Goal: Obtain resource: Obtain resource

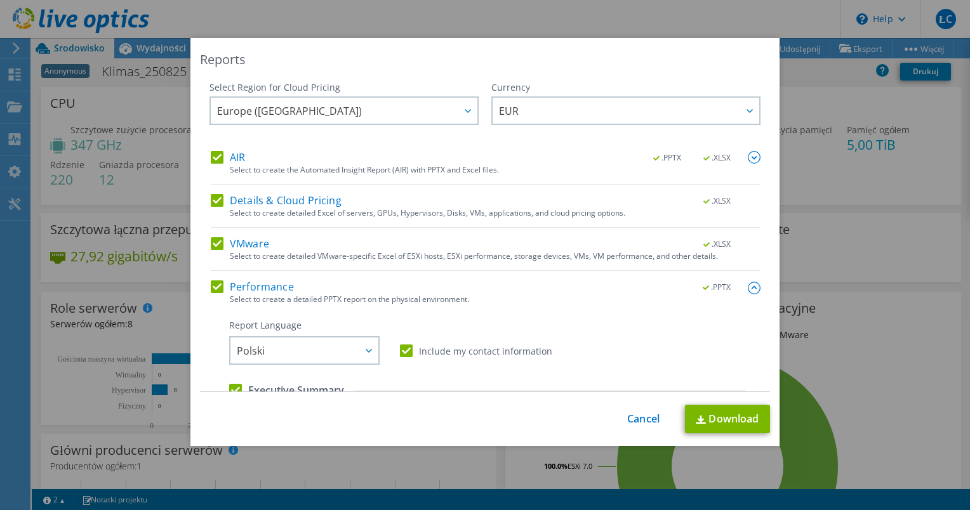
select select "USD"
drag, startPoint x: 539, startPoint y: 416, endPoint x: 521, endPoint y: 414, distance: 18.0
click at [536, 416] on div "This process may take a while, please wait... Cancel Download" at bounding box center [485, 419] width 570 height 29
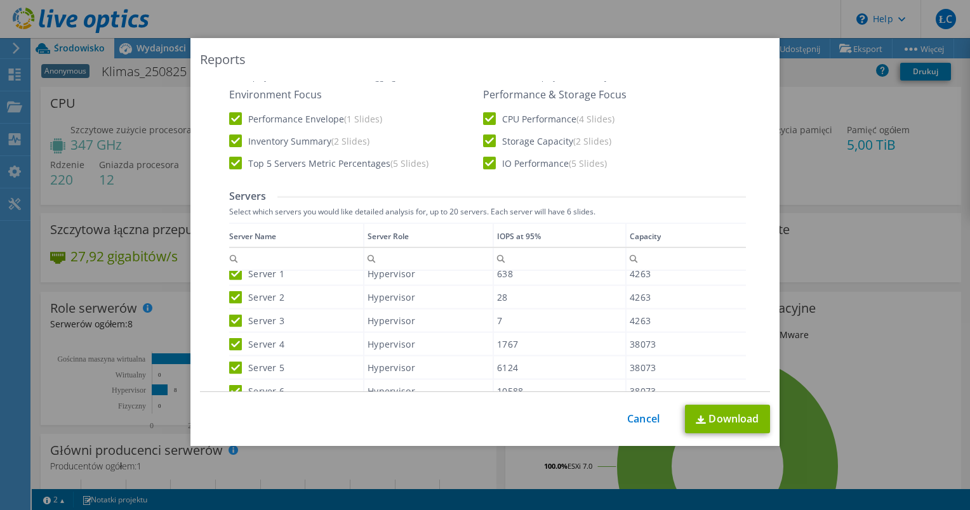
scroll to position [317, 0]
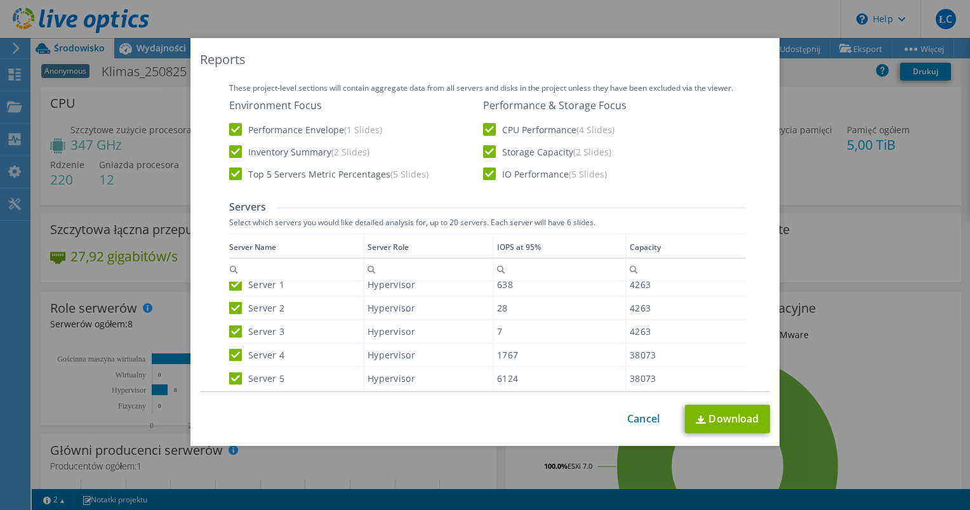
click at [231, 290] on div "Server 1" at bounding box center [296, 284] width 134 height 22
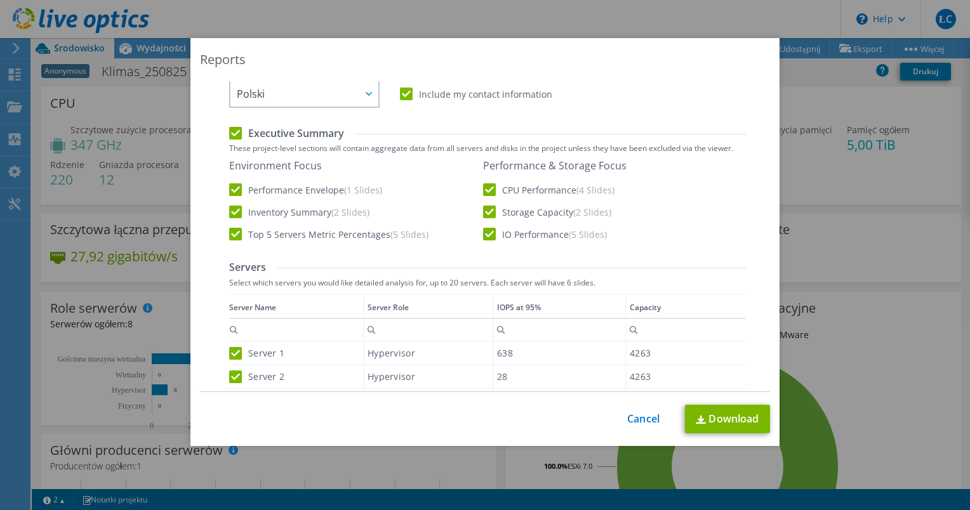
scroll to position [254, 0]
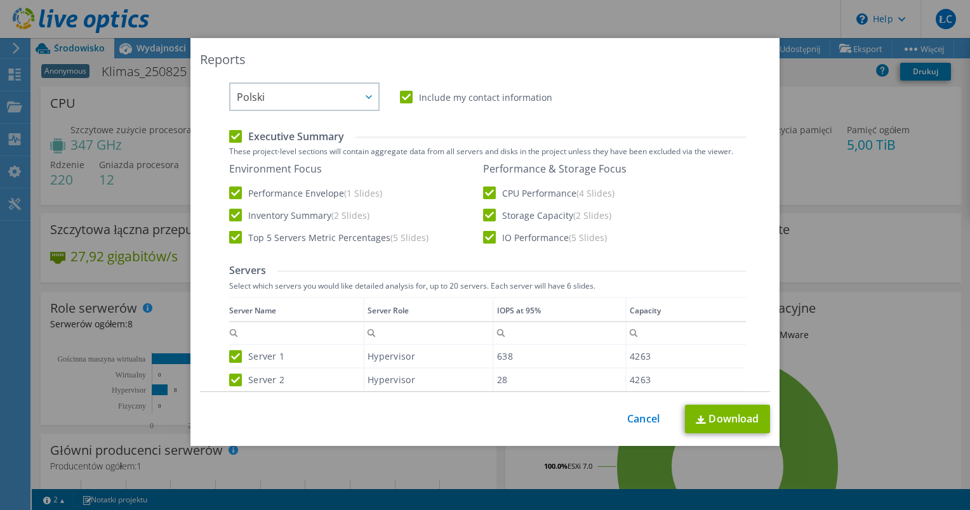
click at [491, 236] on label "IO Performance (5 Slides)" at bounding box center [545, 237] width 124 height 13
click at [0, 0] on input "IO Performance (5 Slides)" at bounding box center [0, 0] width 0 height 0
click at [488, 213] on label "Storage Capacity (2 Slides)" at bounding box center [547, 215] width 128 height 13
click at [0, 0] on input "Storage Capacity (2 Slides)" at bounding box center [0, 0] width 0 height 0
click at [490, 196] on label "CPU Performance (4 Slides)" at bounding box center [548, 193] width 131 height 13
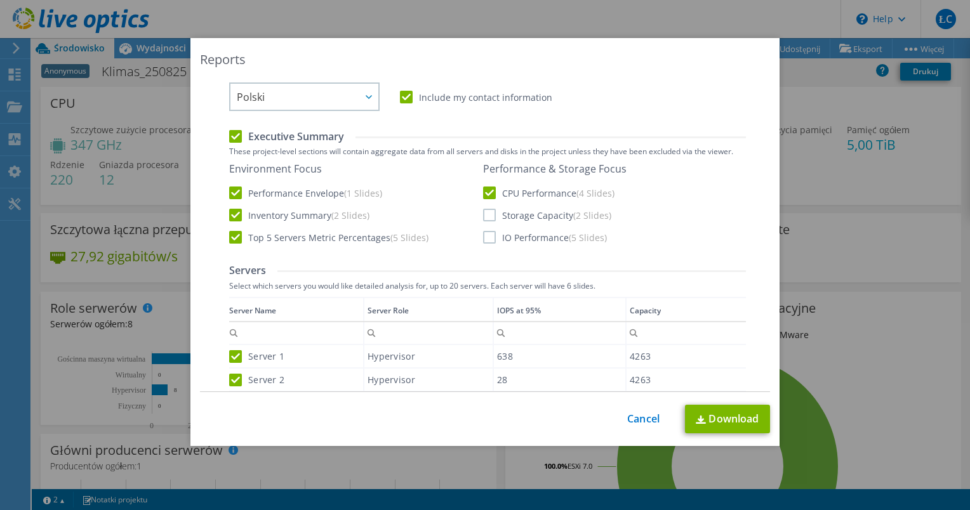
click at [0, 0] on input "CPU Performance (4 Slides)" at bounding box center [0, 0] width 0 height 0
click at [491, 192] on label "CPU Performance (4 Slides)" at bounding box center [548, 193] width 131 height 13
click at [0, 0] on input "CPU Performance (4 Slides)" at bounding box center [0, 0] width 0 height 0
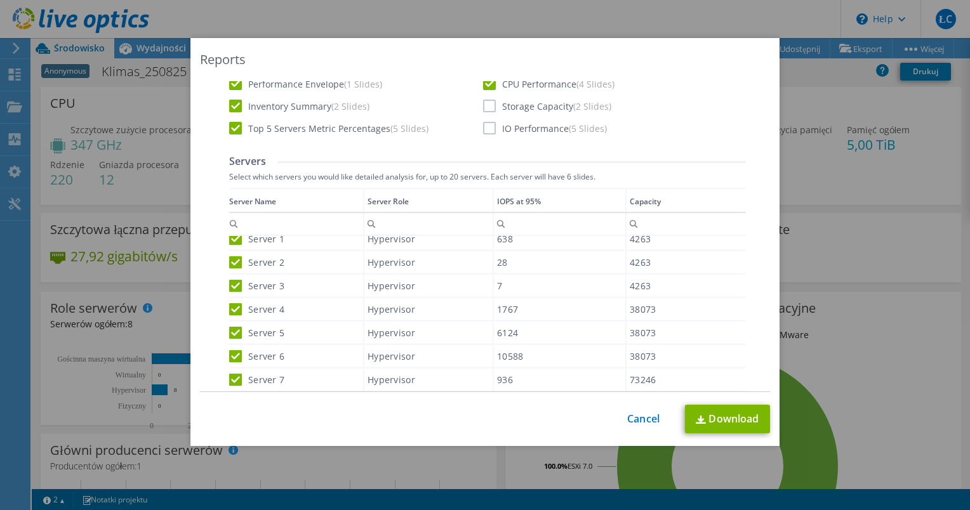
scroll to position [381, 0]
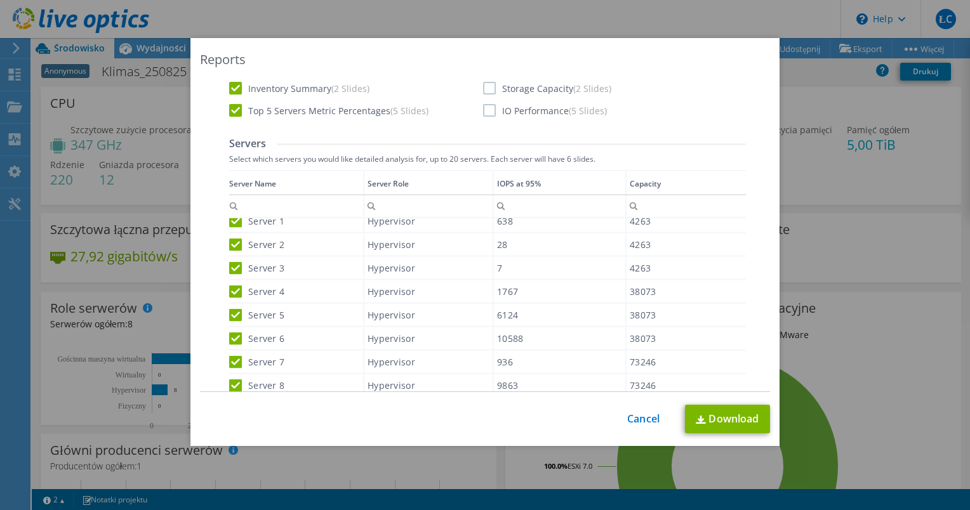
click at [233, 222] on label "Server 1" at bounding box center [256, 221] width 55 height 13
click at [0, 0] on input "Server 1" at bounding box center [0, 0] width 0 height 0
click at [232, 243] on label "Server 2" at bounding box center [256, 244] width 55 height 13
click at [0, 0] on input "Server 2" at bounding box center [0, 0] width 0 height 0
click at [232, 267] on label "Server 3" at bounding box center [256, 268] width 55 height 13
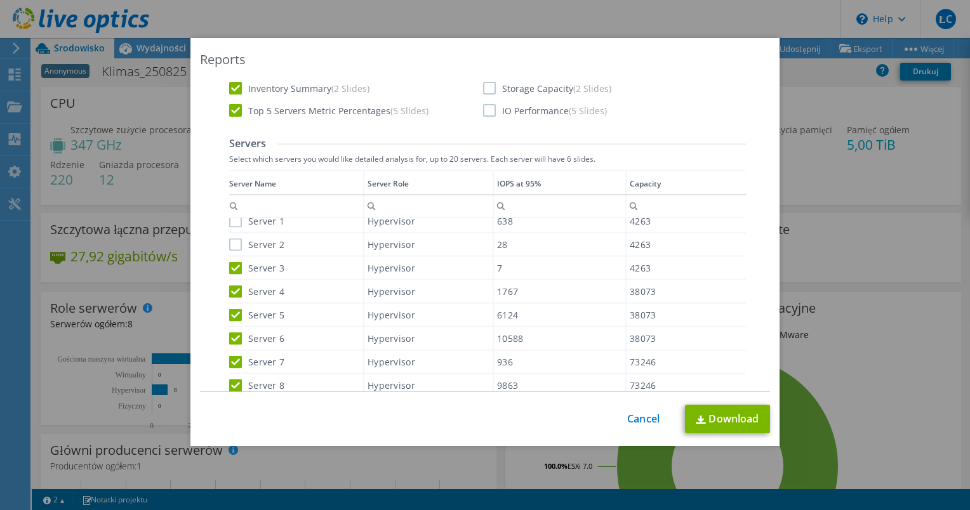
click at [0, 0] on input "Server 3" at bounding box center [0, 0] width 0 height 0
click at [229, 296] on div "Server 4" at bounding box center [296, 291] width 134 height 22
drag, startPoint x: 229, startPoint y: 309, endPoint x: 233, endPoint y: 325, distance: 16.5
click at [229, 310] on label "Server 5" at bounding box center [256, 315] width 55 height 13
click at [0, 0] on input "Server 5" at bounding box center [0, 0] width 0 height 0
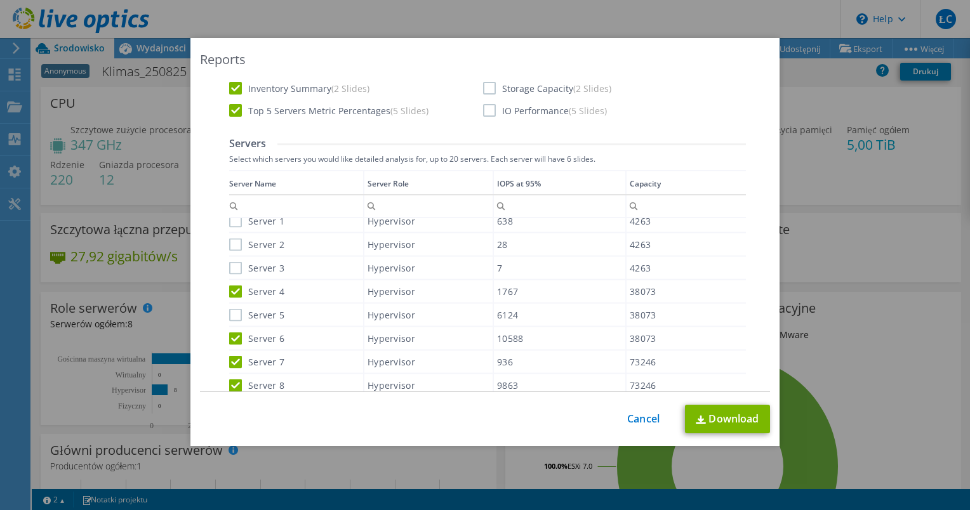
click at [234, 340] on label "Server 6" at bounding box center [256, 338] width 55 height 13
click at [0, 0] on input "Server 6" at bounding box center [0, 0] width 0 height 0
drag, startPoint x: 234, startPoint y: 291, endPoint x: 231, endPoint y: 327, distance: 36.3
click at [235, 291] on label "Server 4" at bounding box center [256, 291] width 55 height 13
click at [0, 0] on input "Server 4" at bounding box center [0, 0] width 0 height 0
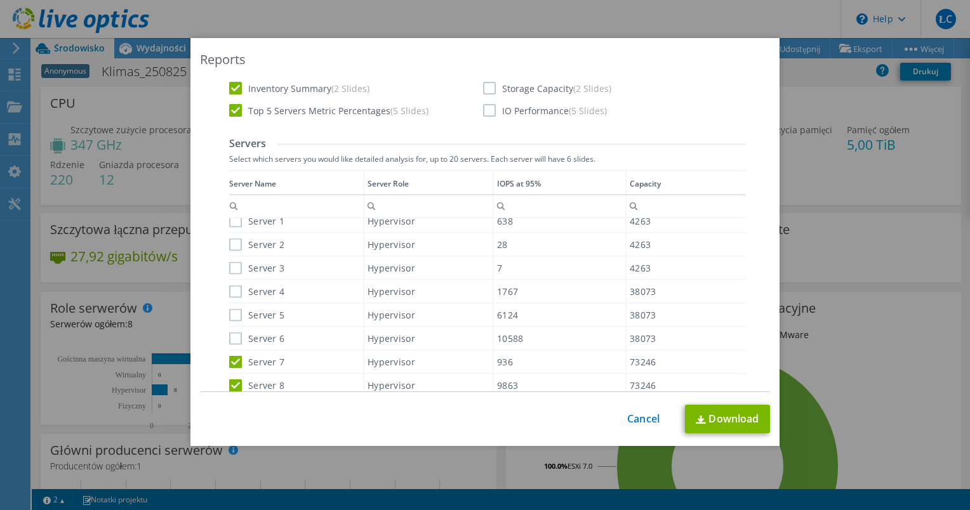
click at [229, 358] on label "Server 7" at bounding box center [256, 361] width 55 height 13
click at [0, 0] on input "Server 7" at bounding box center [0, 0] width 0 height 0
click at [229, 381] on label "Server 8" at bounding box center [256, 385] width 55 height 13
click at [0, 0] on input "Server 8" at bounding box center [0, 0] width 0 height 0
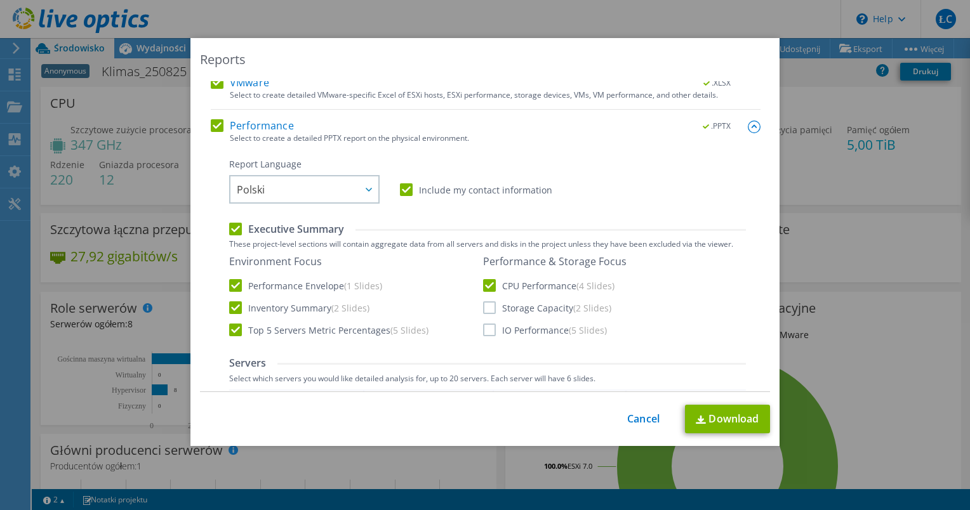
scroll to position [157, 0]
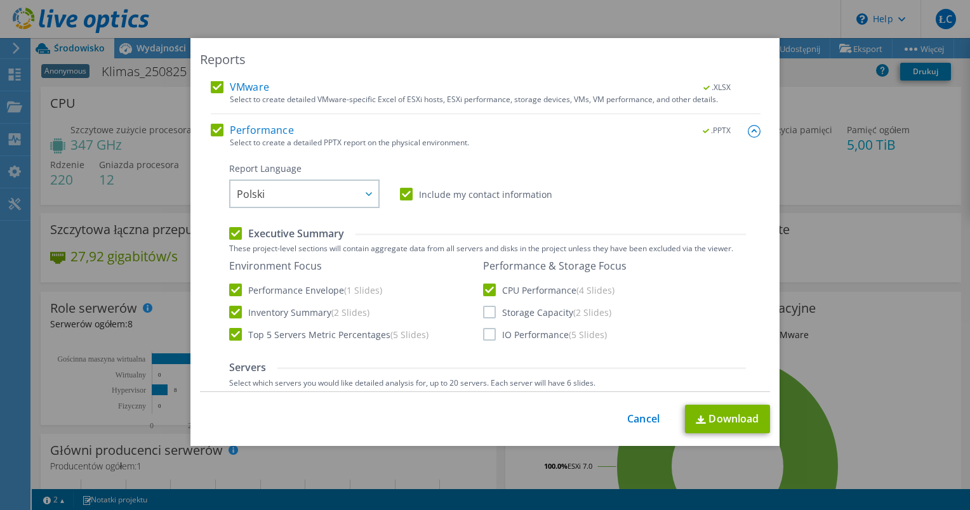
click at [483, 286] on label "CPU Performance (4 Slides)" at bounding box center [548, 290] width 131 height 13
click at [0, 0] on input "CPU Performance (4 Slides)" at bounding box center [0, 0] width 0 height 0
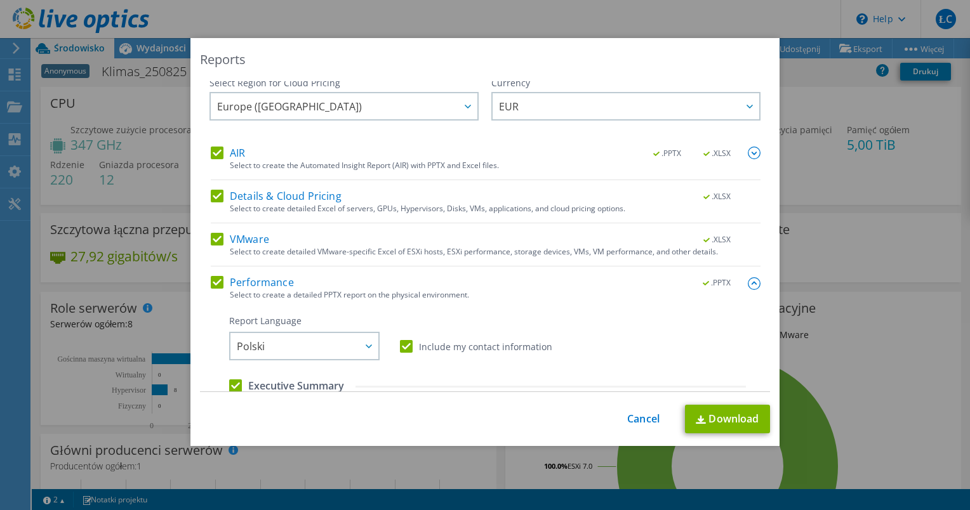
scroll to position [0, 0]
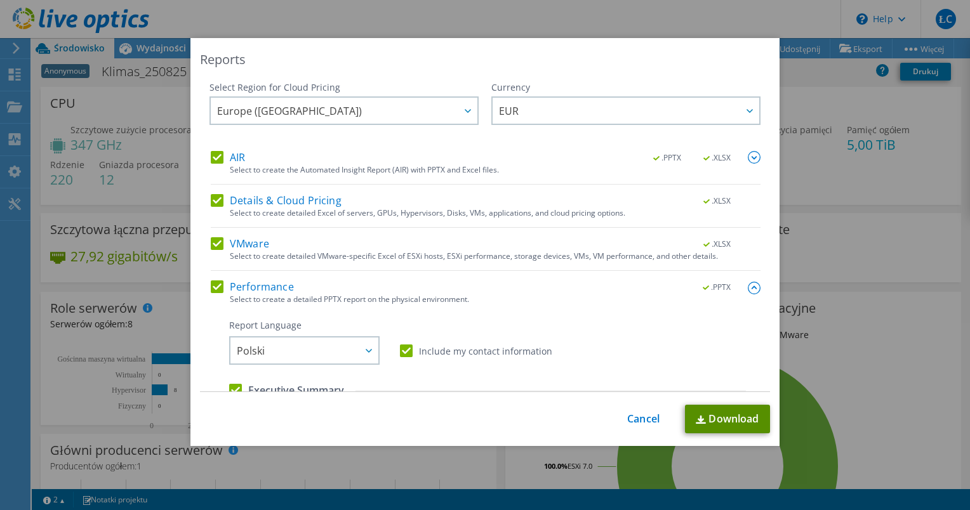
click at [731, 423] on link "Download" at bounding box center [727, 419] width 85 height 29
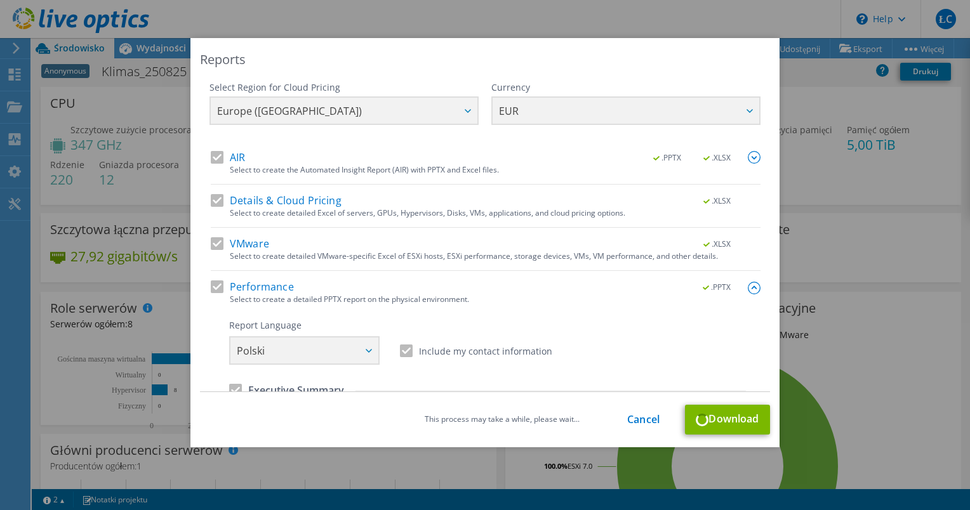
click at [748, 157] on img at bounding box center [754, 157] width 13 height 13
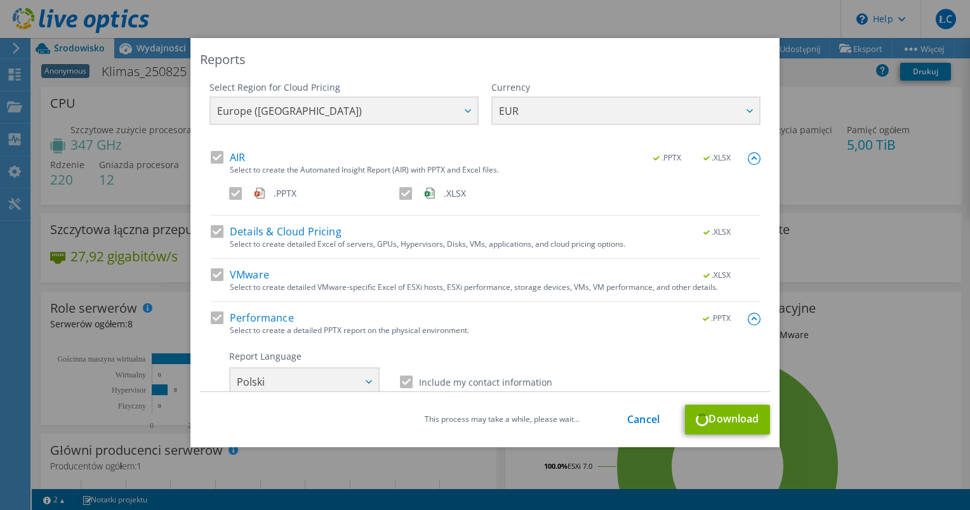
click at [748, 157] on img at bounding box center [754, 158] width 13 height 13
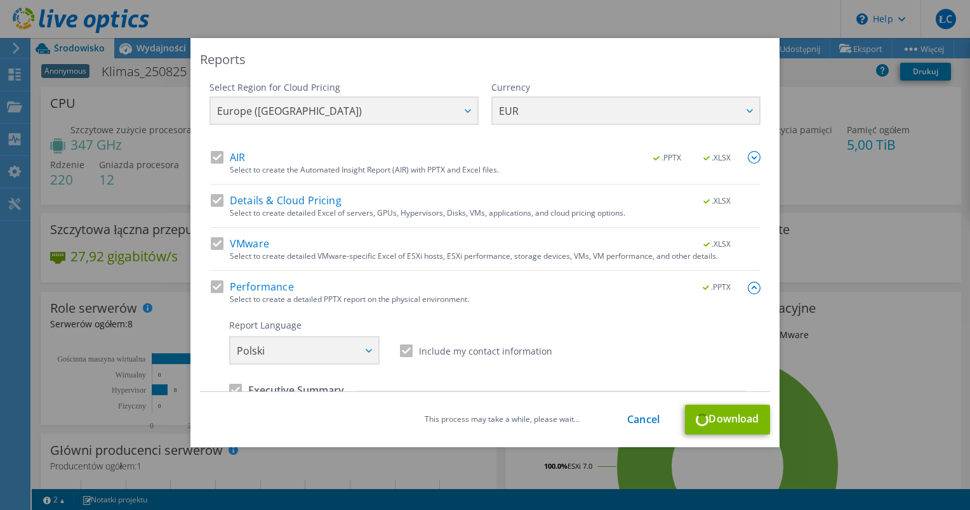
click at [748, 284] on img at bounding box center [754, 288] width 13 height 13
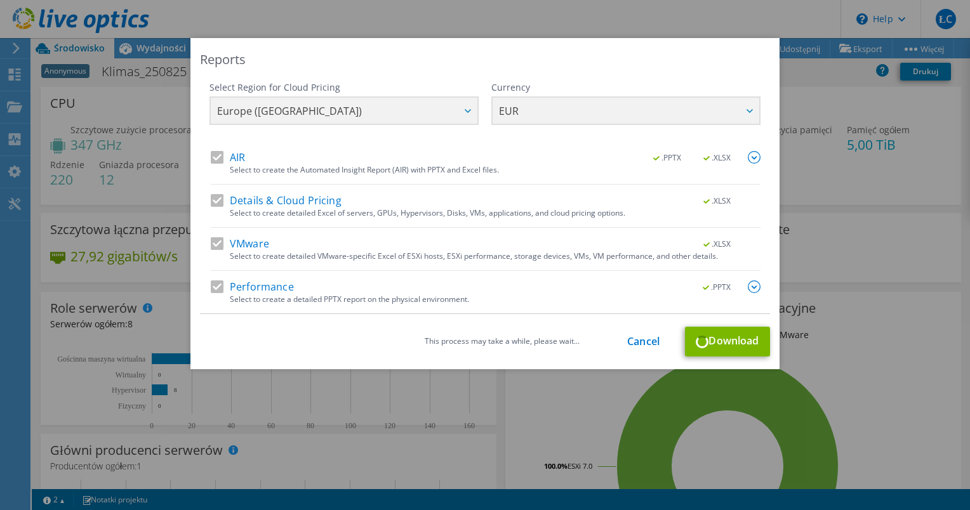
scroll to position [246, 0]
click at [748, 282] on img at bounding box center [754, 287] width 13 height 13
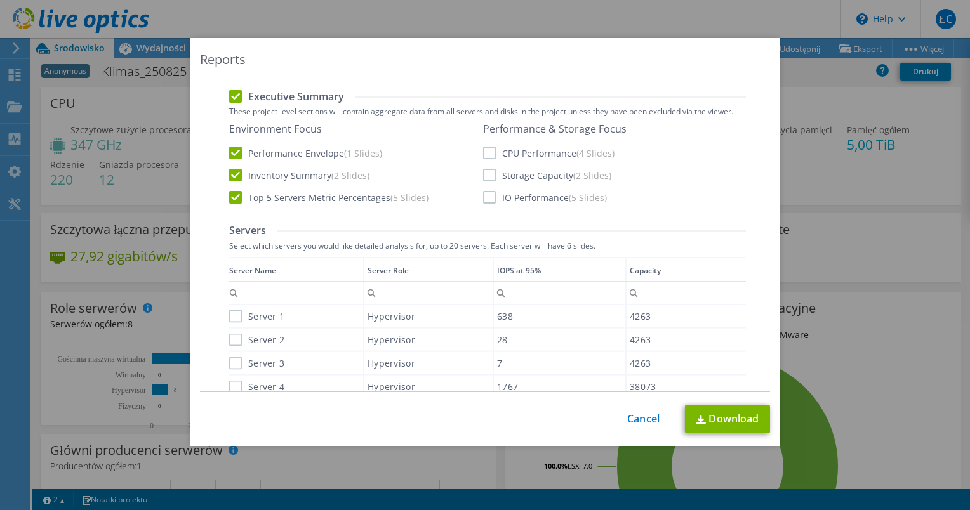
scroll to position [444, 0]
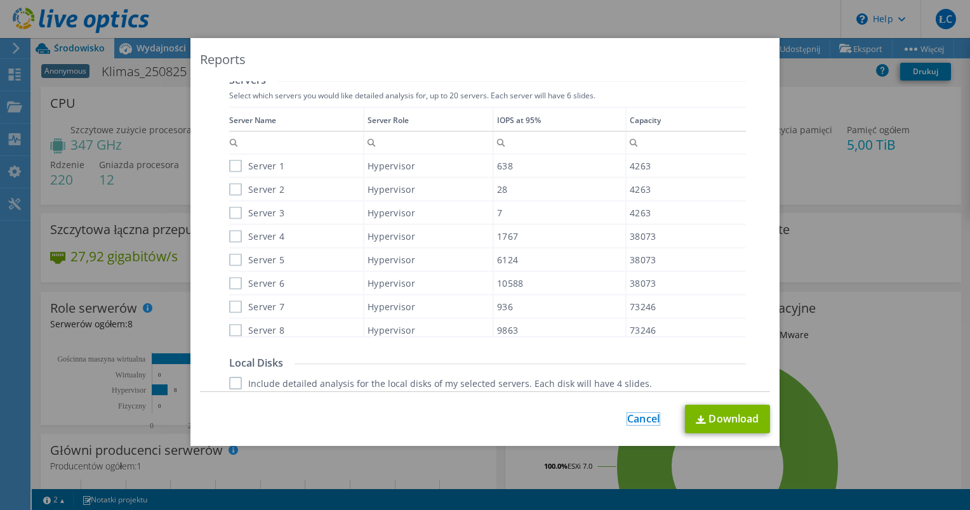
click at [637, 419] on link "Cancel" at bounding box center [643, 419] width 32 height 12
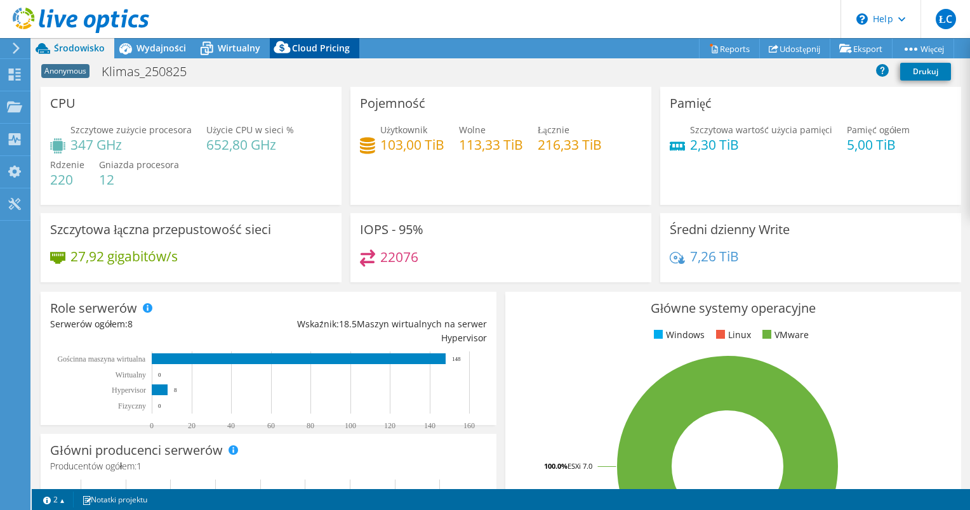
click at [324, 45] on span "Cloud Pricing" at bounding box center [321, 48] width 58 height 12
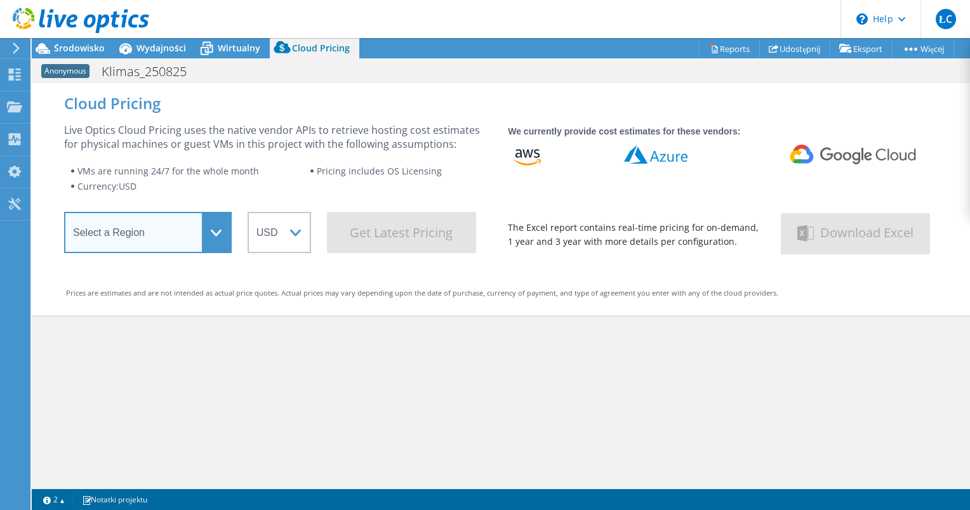
click at [211, 247] on select "Select a Region [GEOGRAPHIC_DATA] ([GEOGRAPHIC_DATA]) [GEOGRAPHIC_DATA] ([GEOGR…" at bounding box center [148, 232] width 168 height 41
select select "EUFrankfurt"
click at [64, 216] on select "Select a Region [GEOGRAPHIC_DATA] ([GEOGRAPHIC_DATA]) [GEOGRAPHIC_DATA] ([GEOGR…" at bounding box center [148, 232] width 168 height 41
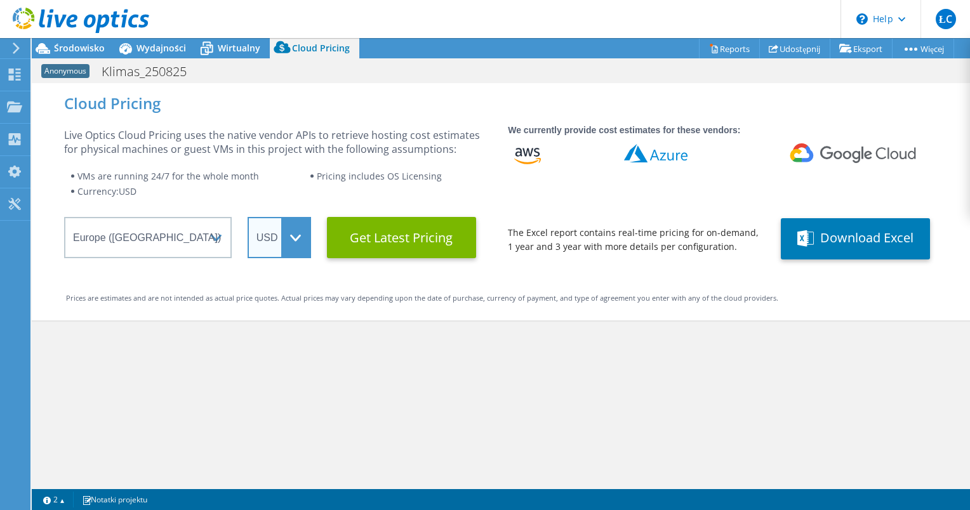
click at [297, 244] on select "ARS AUD BRL CAD CHF CLP CNY DKK EUR GBP HKD HUF INR JPY MXN MYR NOK NZD PEN SEK…" at bounding box center [279, 237] width 63 height 41
click at [248, 217] on select "ARS AUD BRL CAD CHF CLP CNY DKK EUR GBP HKD HUF INR JPY MXN MYR NOK NZD PEN SEK…" at bounding box center [279, 237] width 63 height 41
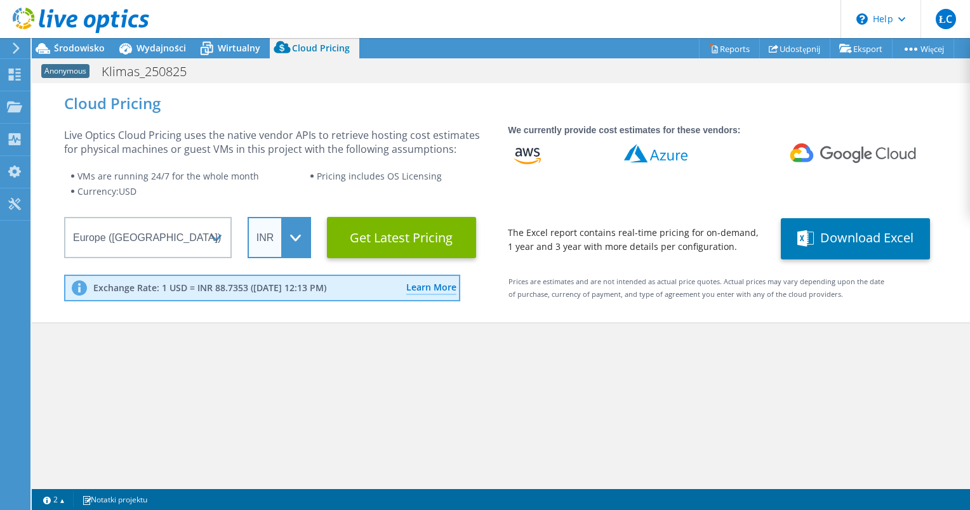
click at [292, 240] on select "ARS AUD BRL CAD CHF CLP CNY DKK EUR GBP HKD HUF INR JPY MXN MYR NOK NZD PEN SEK…" at bounding box center [279, 237] width 63 height 41
click at [248, 217] on select "ARS AUD BRL CAD CHF CLP CNY DKK EUR GBP HKD HUF INR JPY MXN MYR NOK NZD PEN SEK…" at bounding box center [279, 237] width 63 height 41
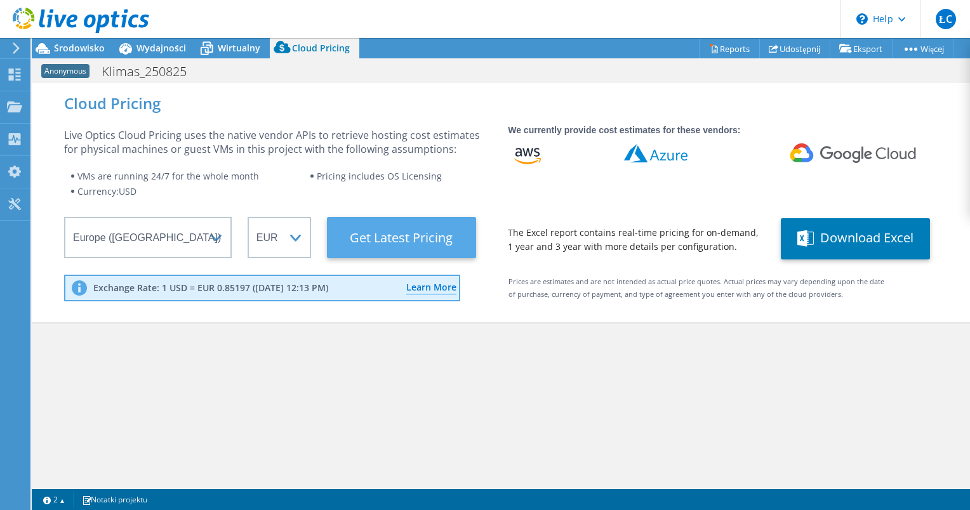
click at [434, 251] on Latest "Get Latest Pricing" at bounding box center [401, 237] width 149 height 41
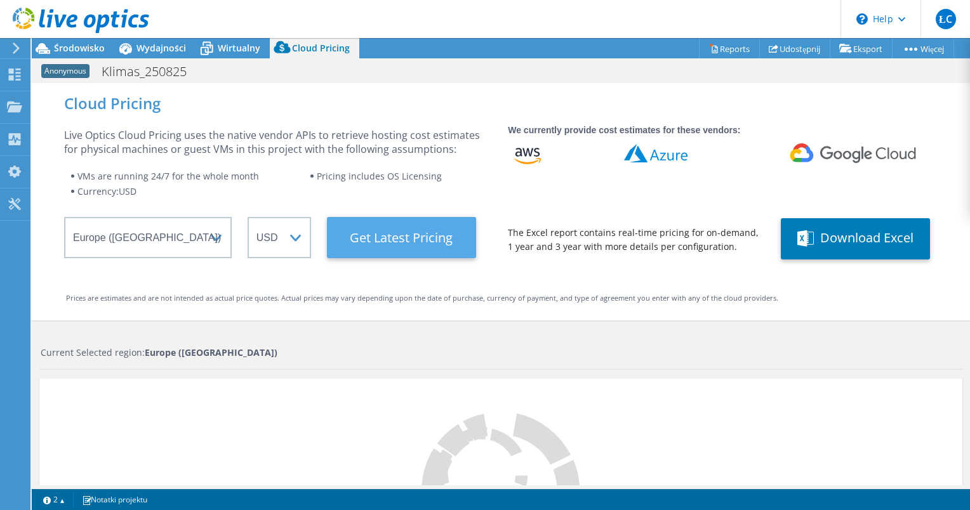
select select "EUR"
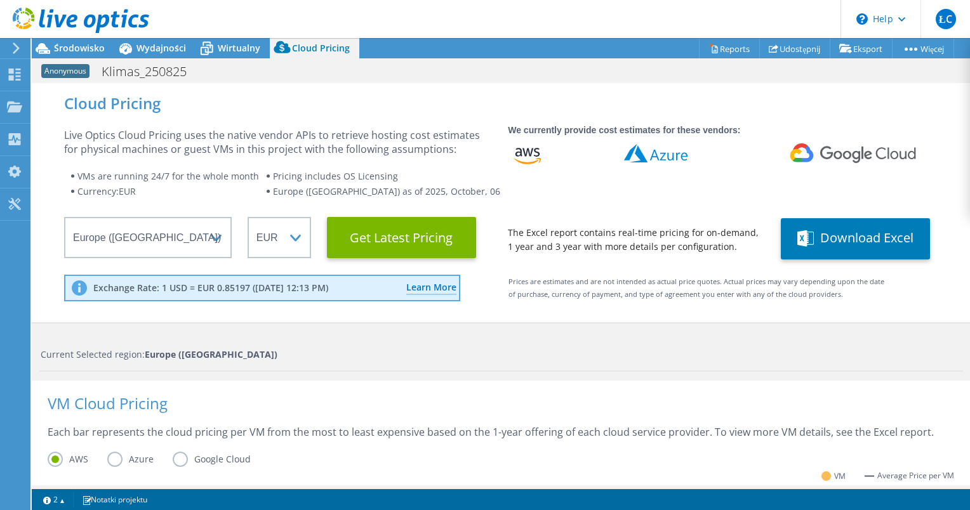
scroll to position [437, 0]
click at [123, 465] on label "Azure" at bounding box center [139, 459] width 65 height 15
click at [0, 0] on input "Azure" at bounding box center [0, 0] width 0 height 0
click at [188, 462] on label "Google Cloud" at bounding box center [221, 459] width 97 height 15
click at [0, 0] on input "Google Cloud" at bounding box center [0, 0] width 0 height 0
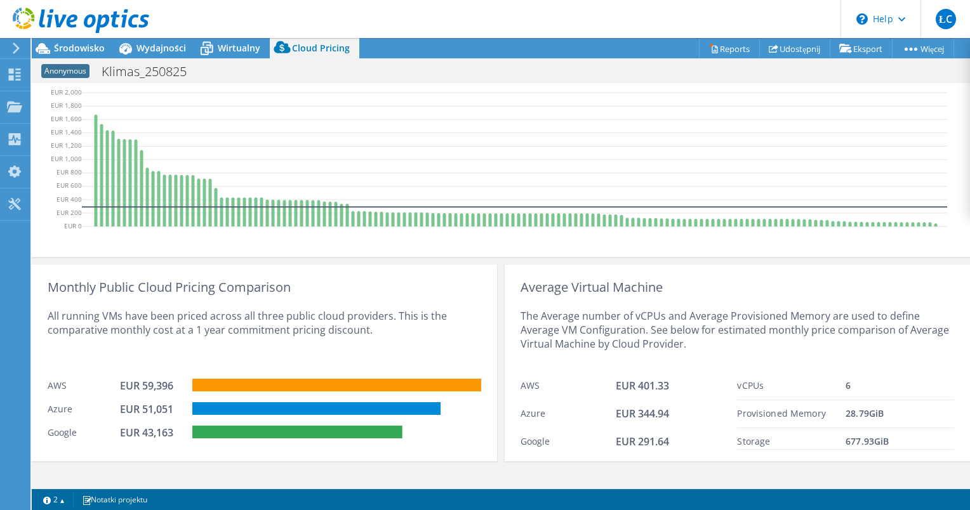
scroll to position [440, 0]
